Goal: Use online tool/utility: Utilize a website feature to perform a specific function

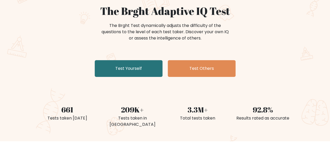
scroll to position [78, 0]
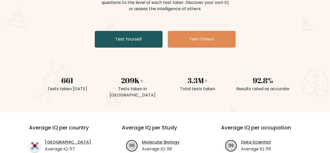
click at [146, 40] on link "Test Yourself" at bounding box center [129, 39] width 68 height 17
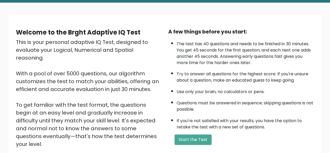
scroll to position [78, 0]
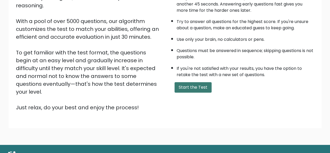
click at [188, 85] on button "Start the Test" at bounding box center [193, 87] width 37 height 10
click at [197, 85] on button "Start the Test" at bounding box center [193, 87] width 37 height 10
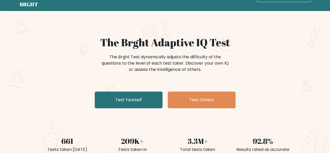
scroll to position [26, 0]
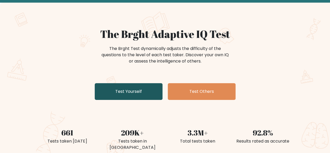
click at [126, 94] on link "Test Yourself" at bounding box center [129, 91] width 68 height 17
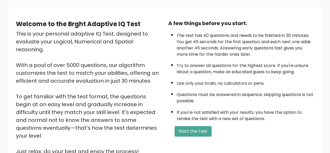
scroll to position [34, 0]
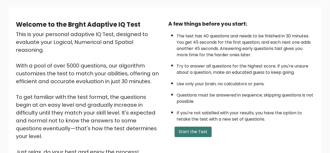
click at [191, 127] on button "Start the Test" at bounding box center [193, 131] width 37 height 10
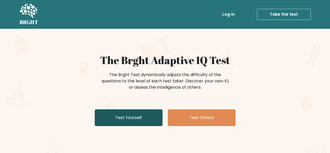
click at [145, 122] on link "Test Yourself" at bounding box center [129, 117] width 68 height 17
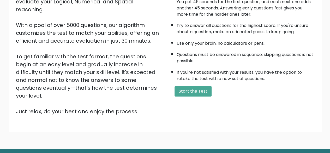
scroll to position [86, 0]
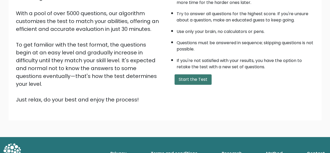
click at [182, 78] on button "Start the Test" at bounding box center [193, 79] width 37 height 10
